Goal: Information Seeking & Learning: Learn about a topic

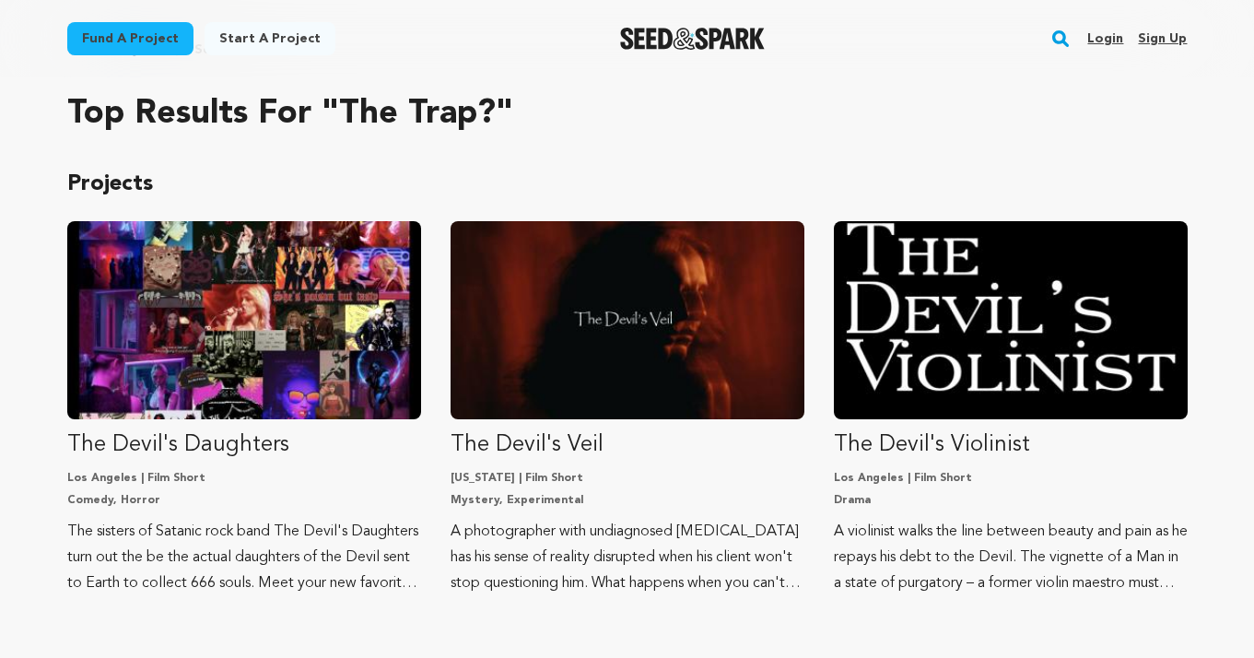
scroll to position [127, 0]
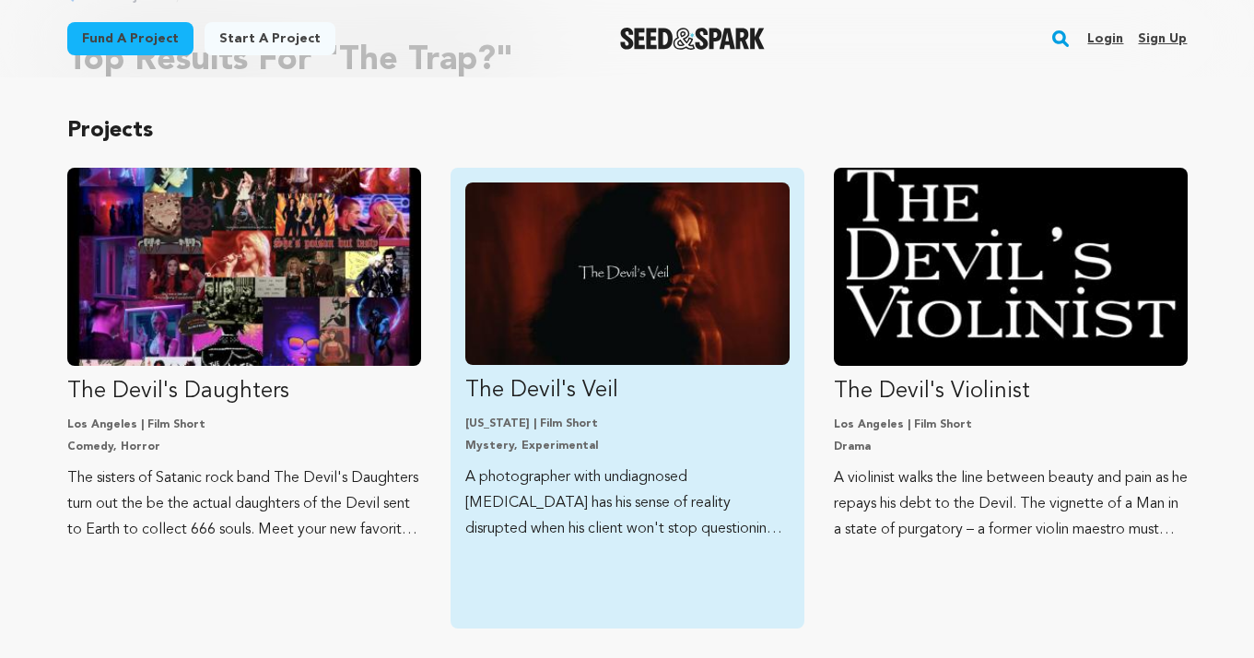
click at [685, 352] on img "Fund The Devil&#039;s Veil" at bounding box center [627, 273] width 324 height 182
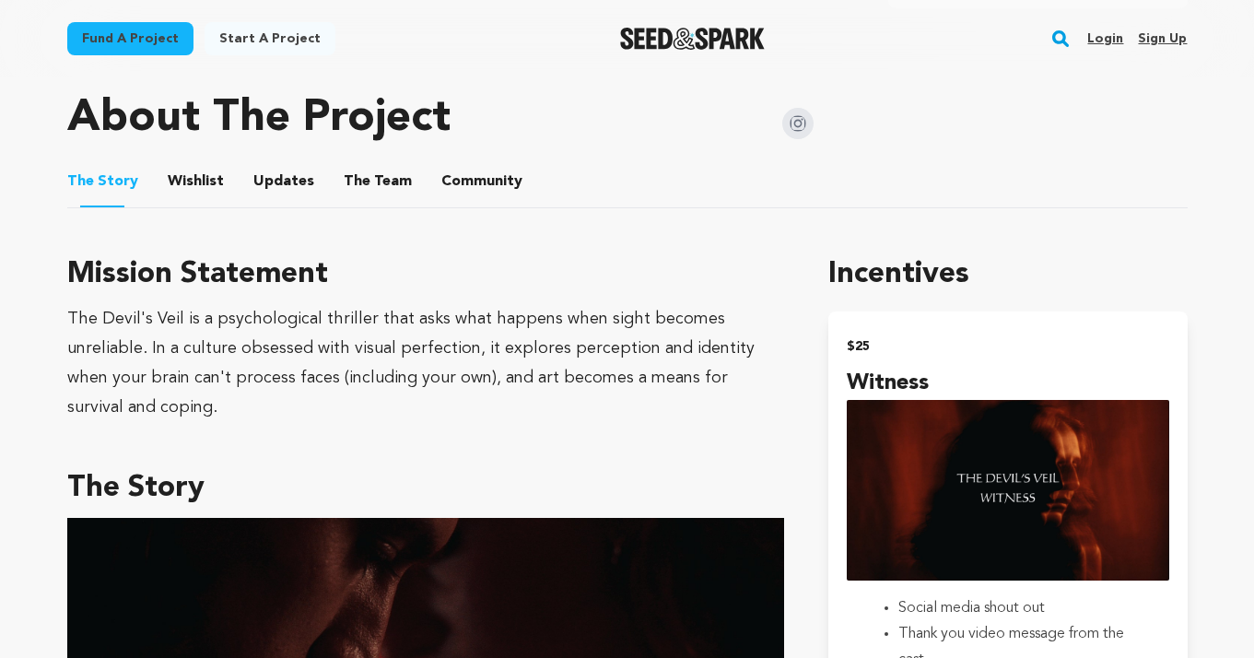
scroll to position [970, 0]
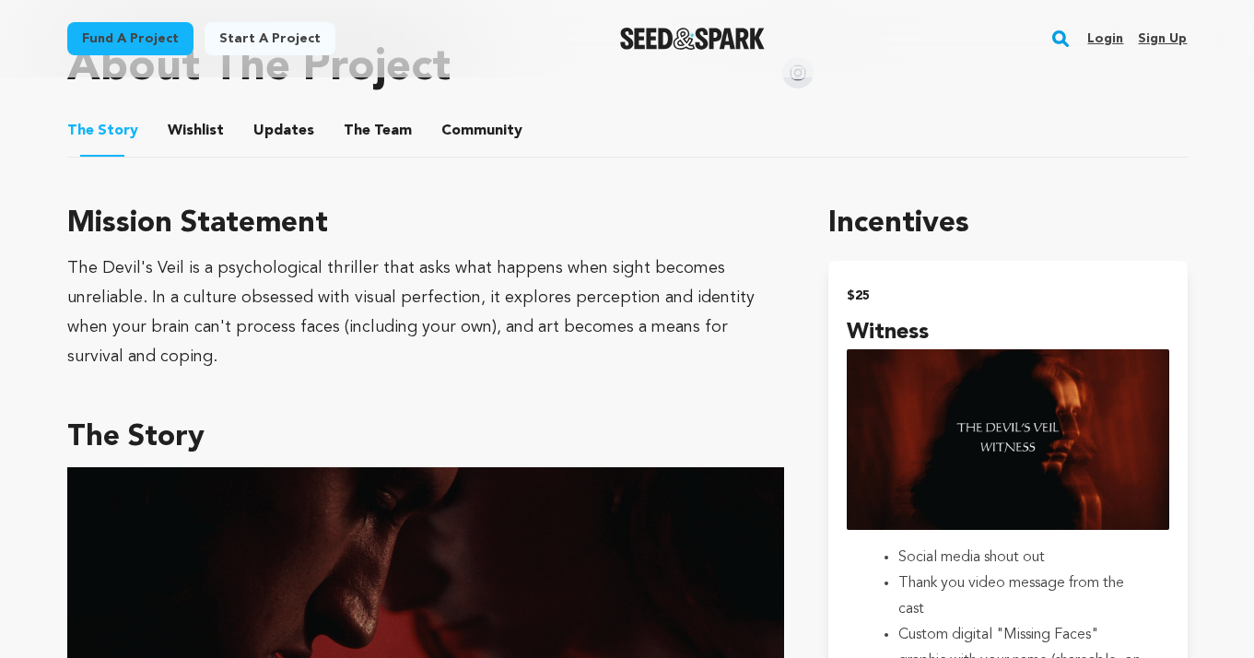
click at [362, 136] on button "The Team" at bounding box center [378, 134] width 44 height 44
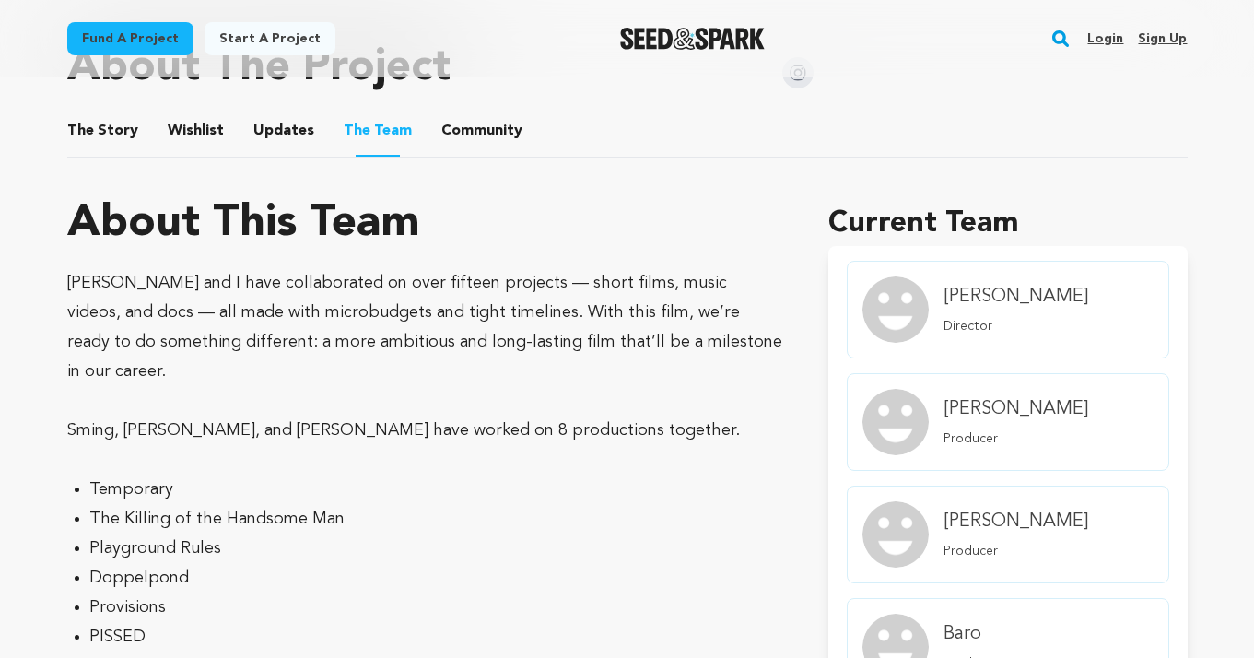
click at [474, 124] on button "Community" at bounding box center [482, 134] width 44 height 44
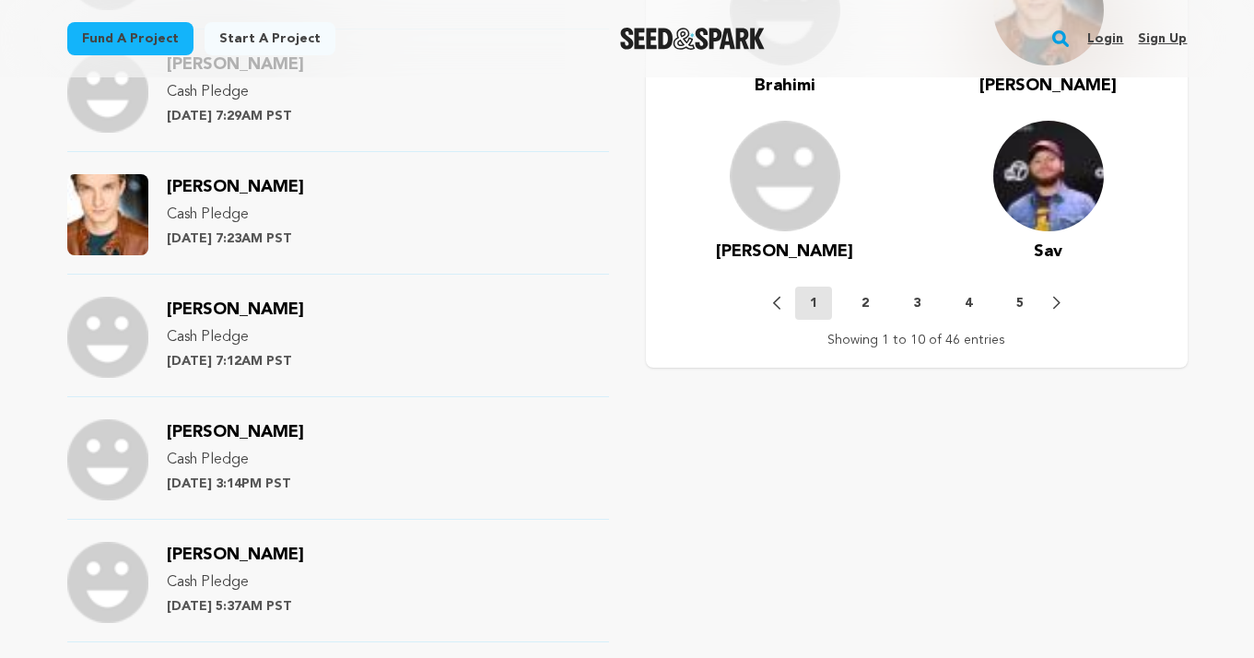
scroll to position [1894, 0]
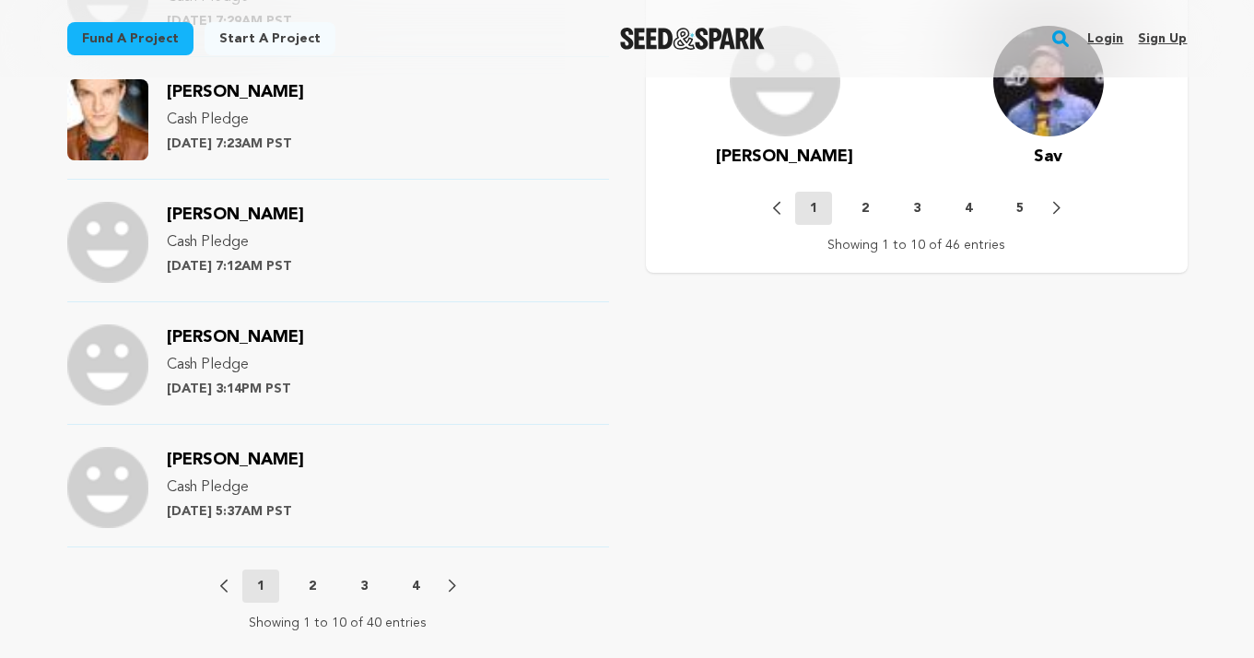
click at [309, 592] on p "2" at bounding box center [312, 586] width 7 height 18
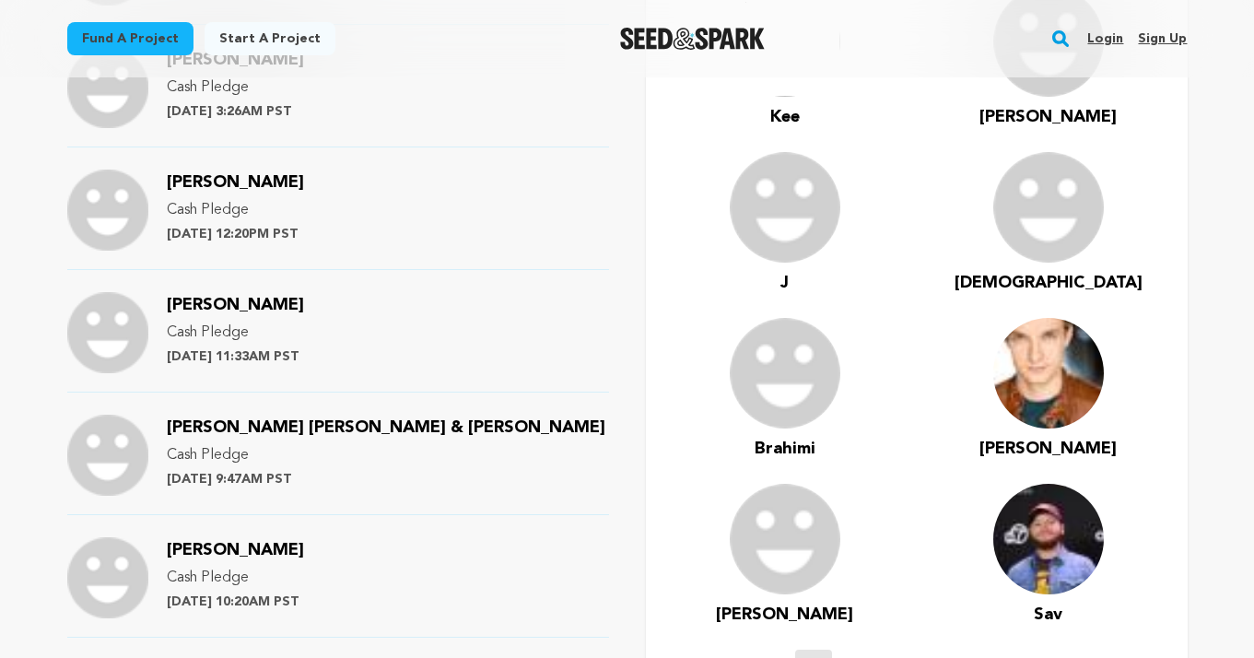
scroll to position [1506, 0]
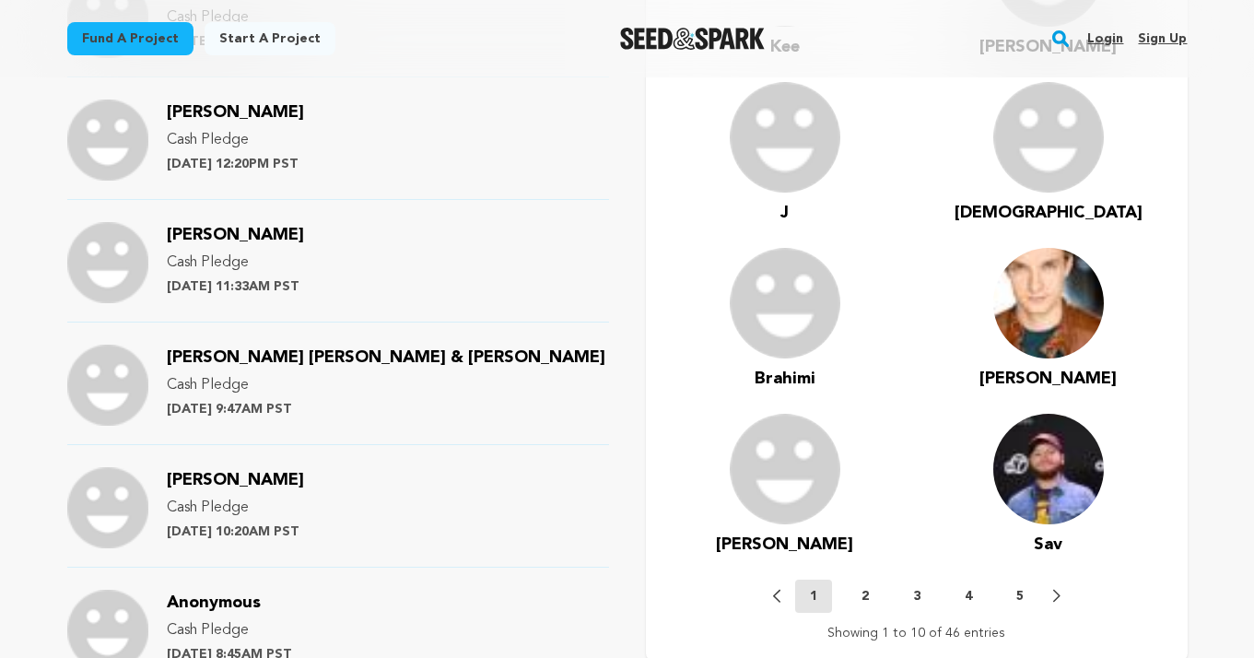
click at [250, 234] on span "Gerthy Israel" at bounding box center [235, 235] width 137 height 17
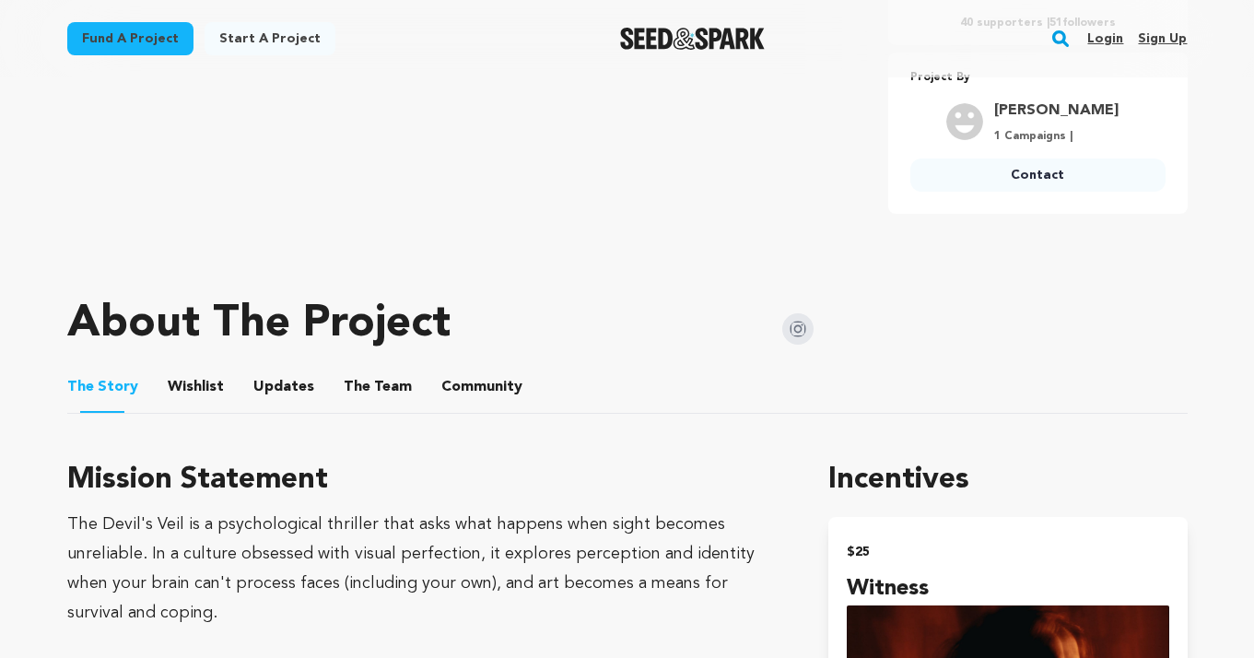
scroll to position [851, 0]
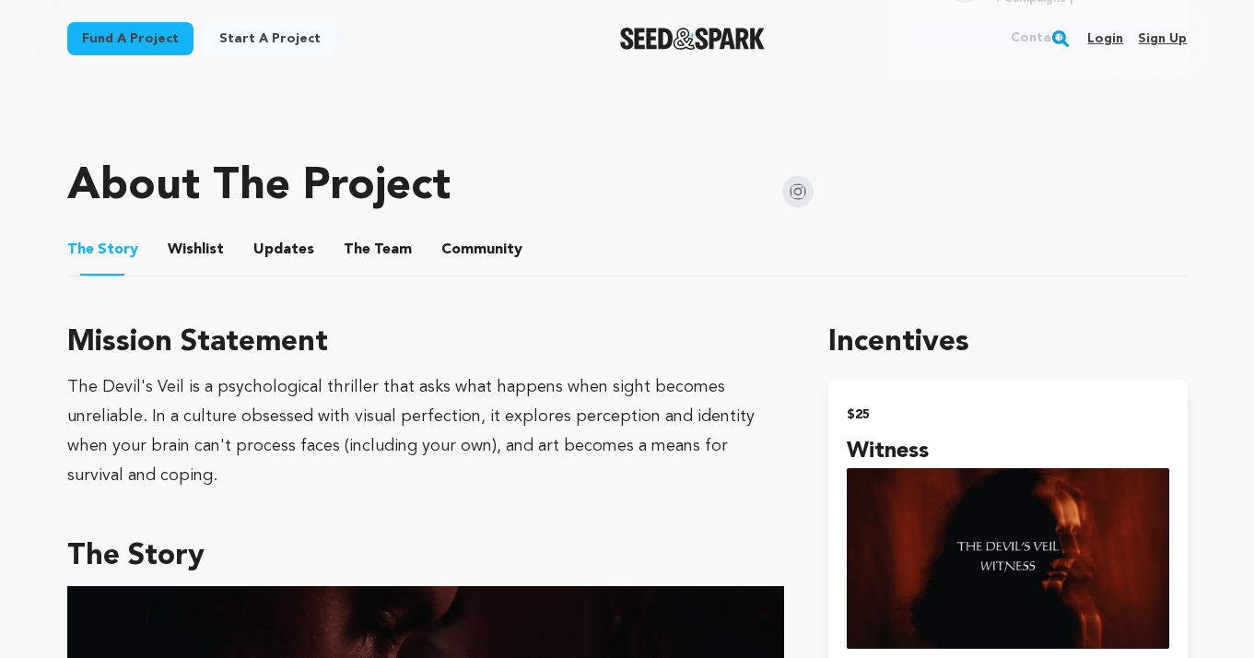
click at [461, 238] on button "Community" at bounding box center [482, 253] width 44 height 44
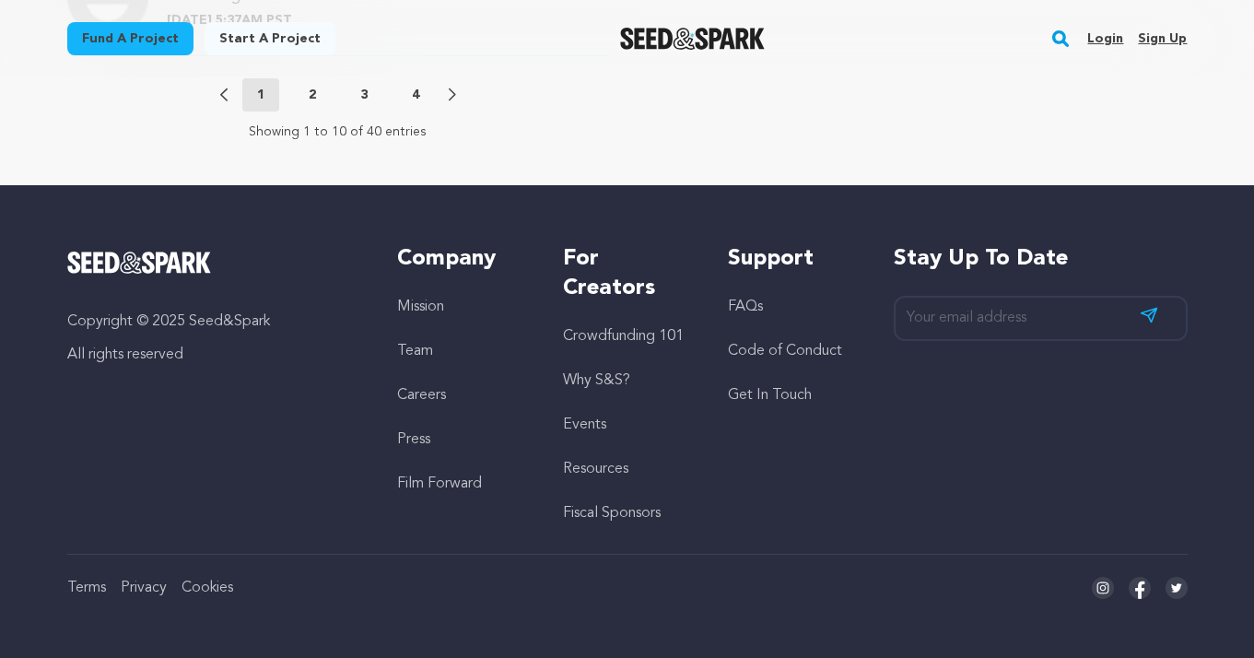
scroll to position [2141, 0]
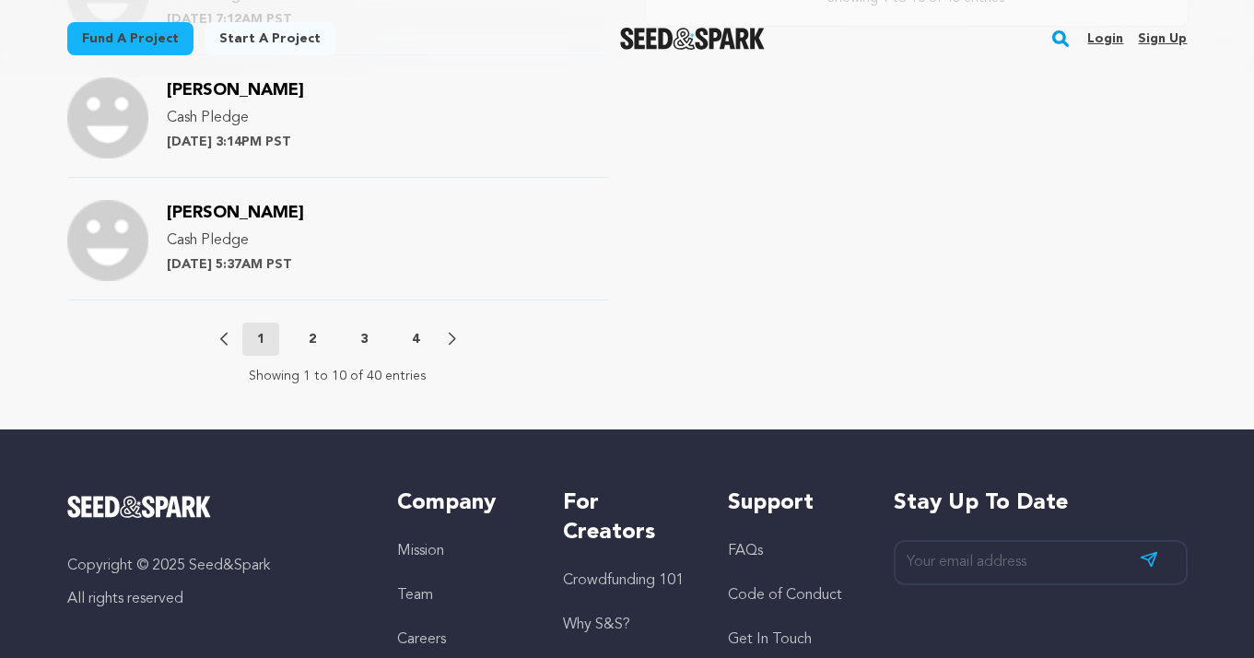
click at [365, 330] on p "3" at bounding box center [363, 339] width 7 height 18
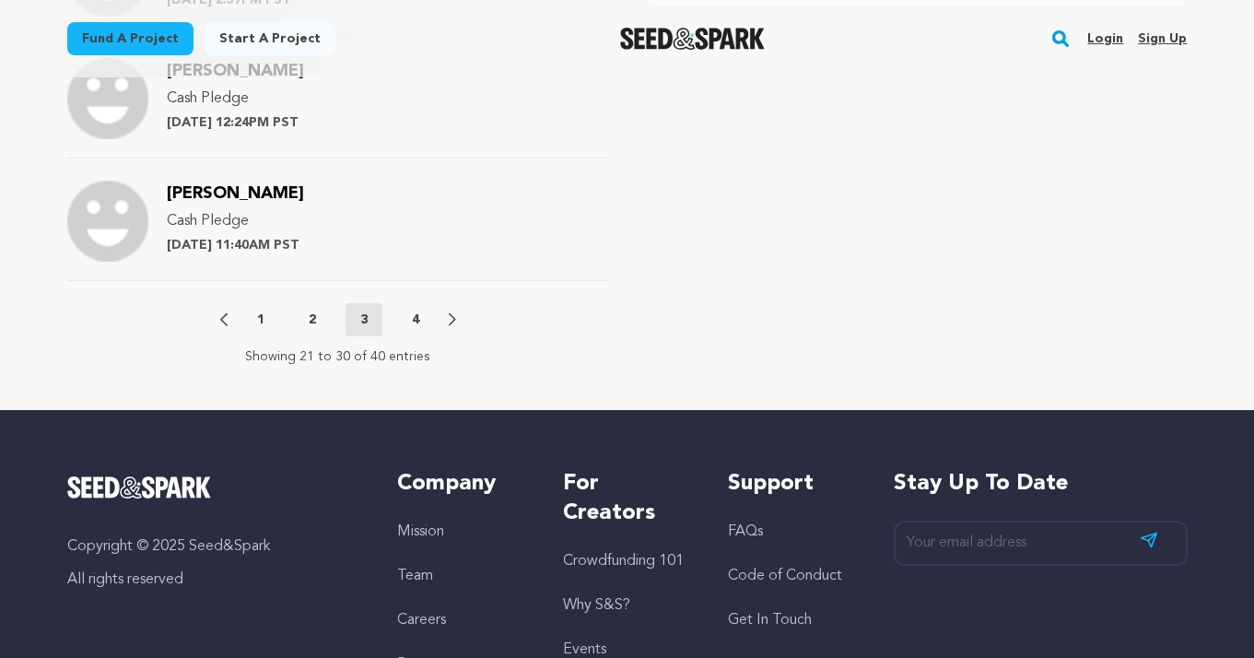
scroll to position [2325, 0]
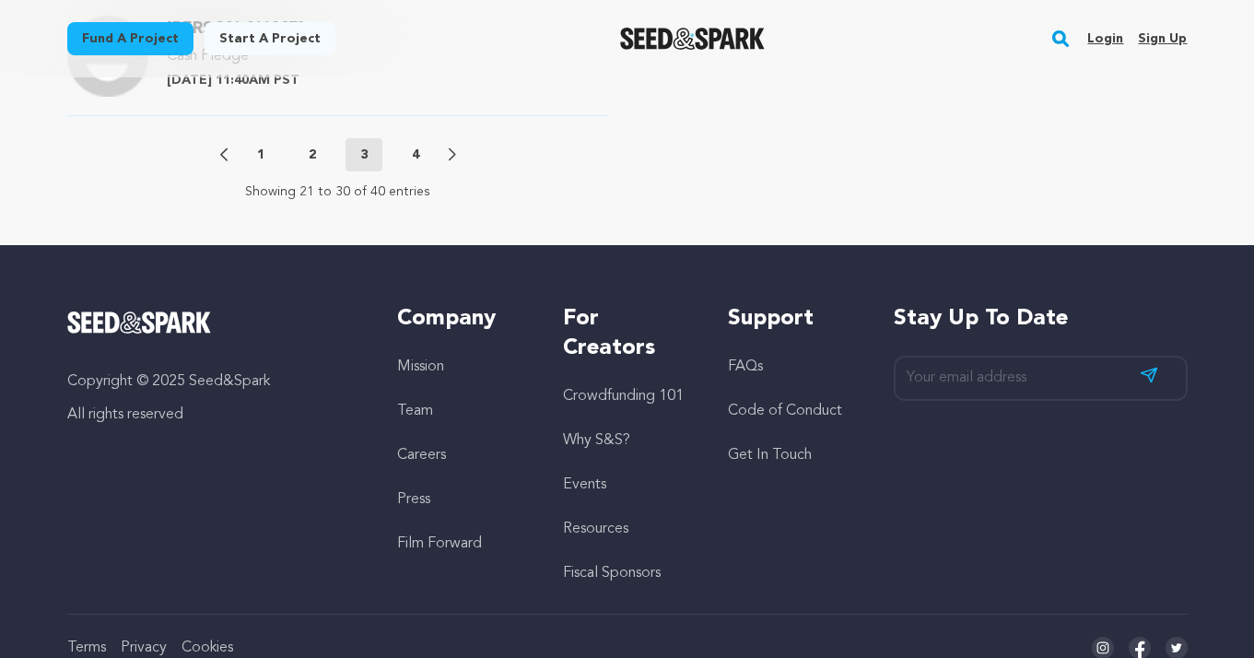
click at [413, 153] on p "4" at bounding box center [415, 155] width 7 height 18
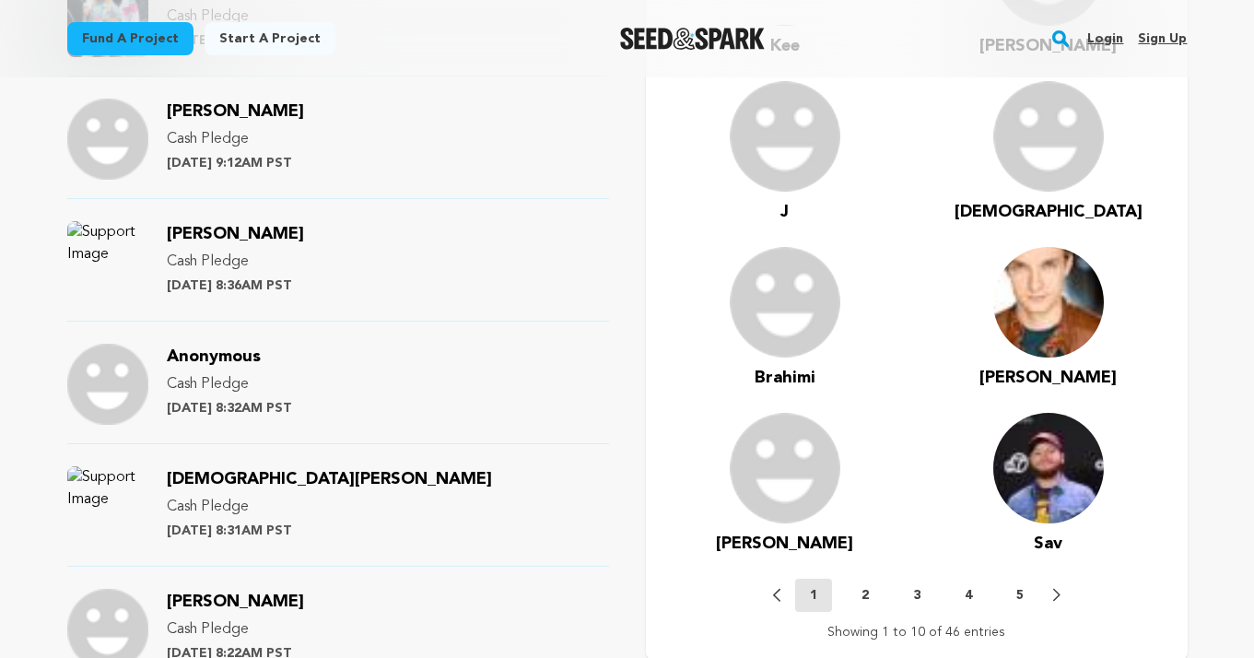
scroll to position [1505, 0]
